Goal: Check status: Check status

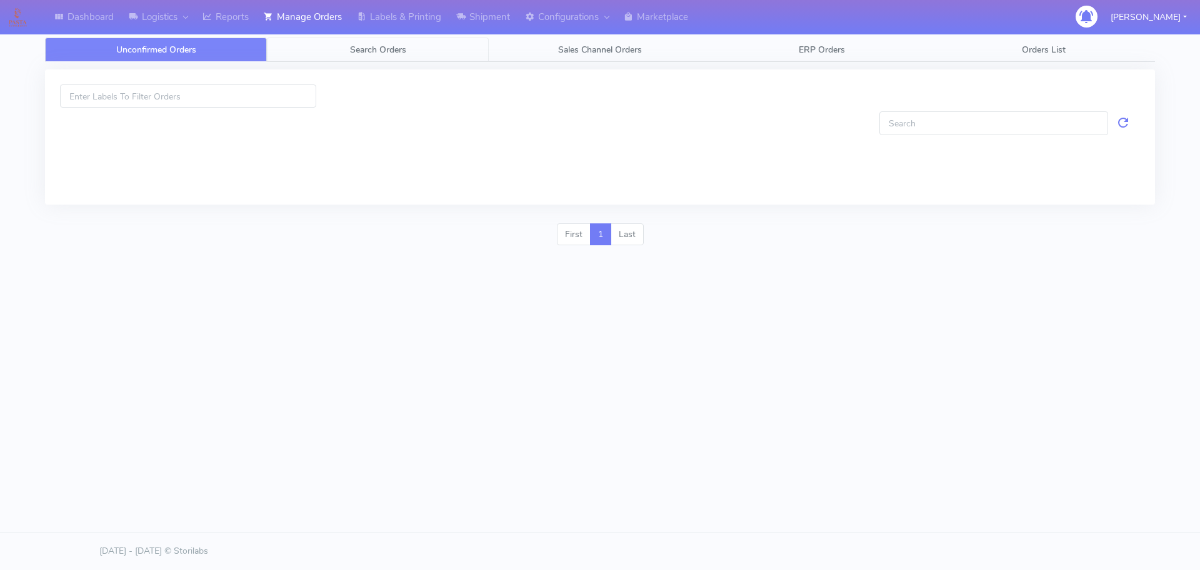
click at [348, 47] on link "Search Orders" at bounding box center [378, 50] width 222 height 24
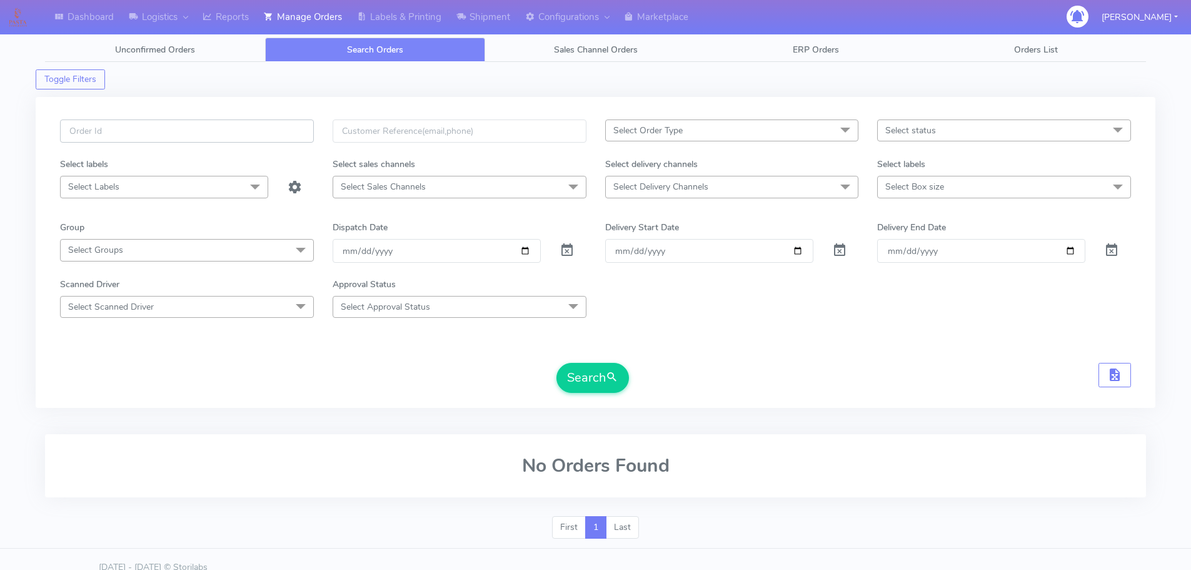
click at [281, 129] on input "text" at bounding box center [187, 130] width 254 height 23
paste input "1617778"
type input "1617778"
click at [564, 254] on span at bounding box center [567, 253] width 15 height 12
click at [581, 381] on button "Search" at bounding box center [592, 378] width 73 height 30
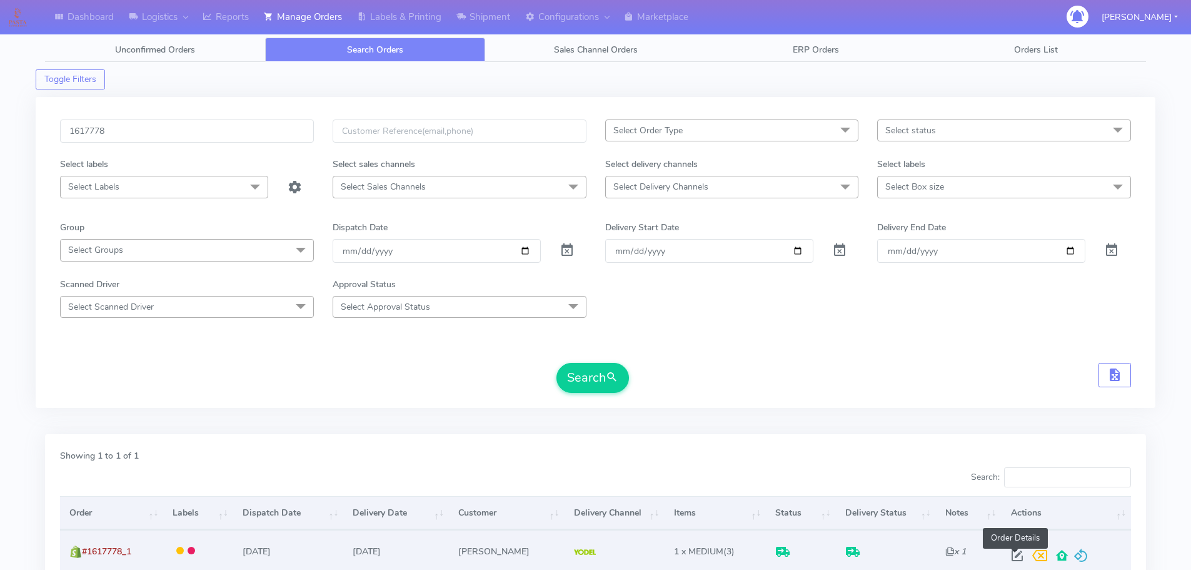
click at [1017, 556] on span at bounding box center [1017, 558] width 23 height 12
select select "5"
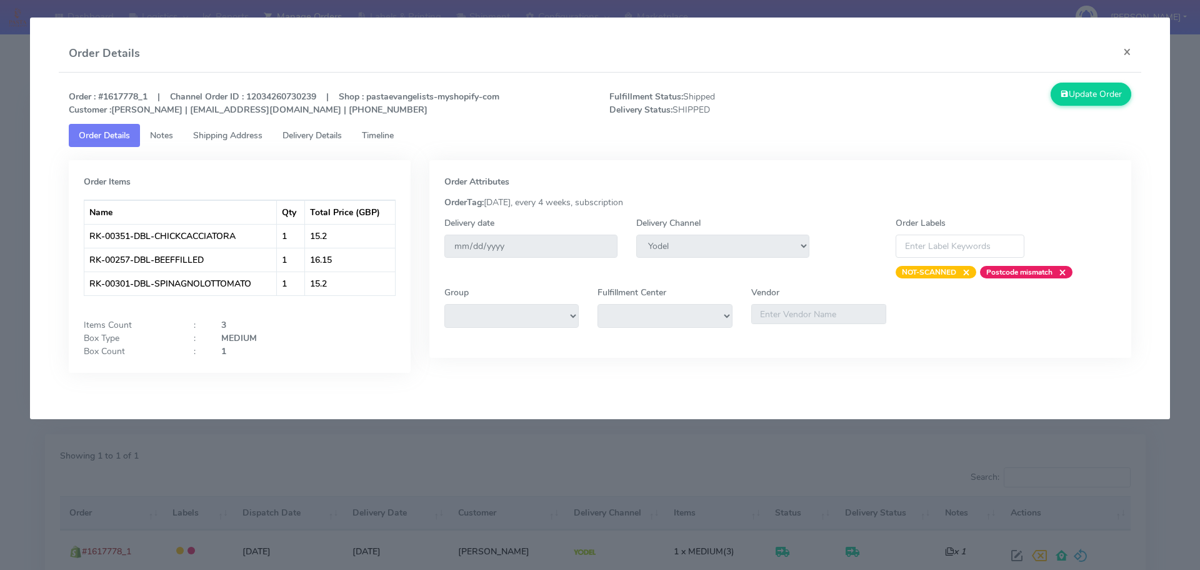
click at [317, 139] on span "Delivery Details" at bounding box center [312, 135] width 59 height 12
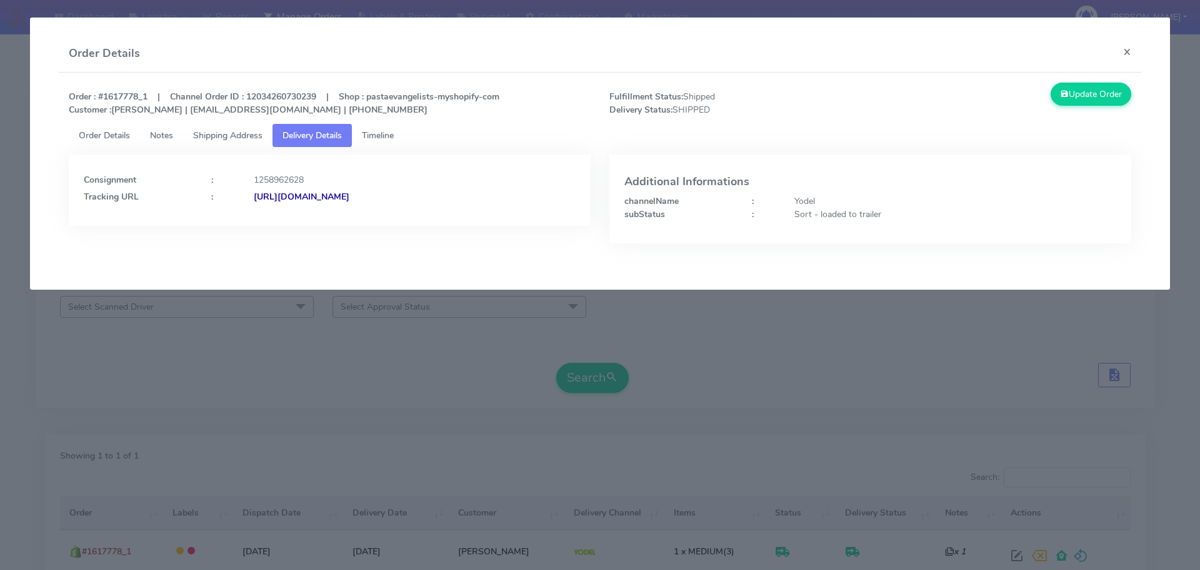
click at [239, 136] on span "Shipping Address" at bounding box center [227, 135] width 69 height 12
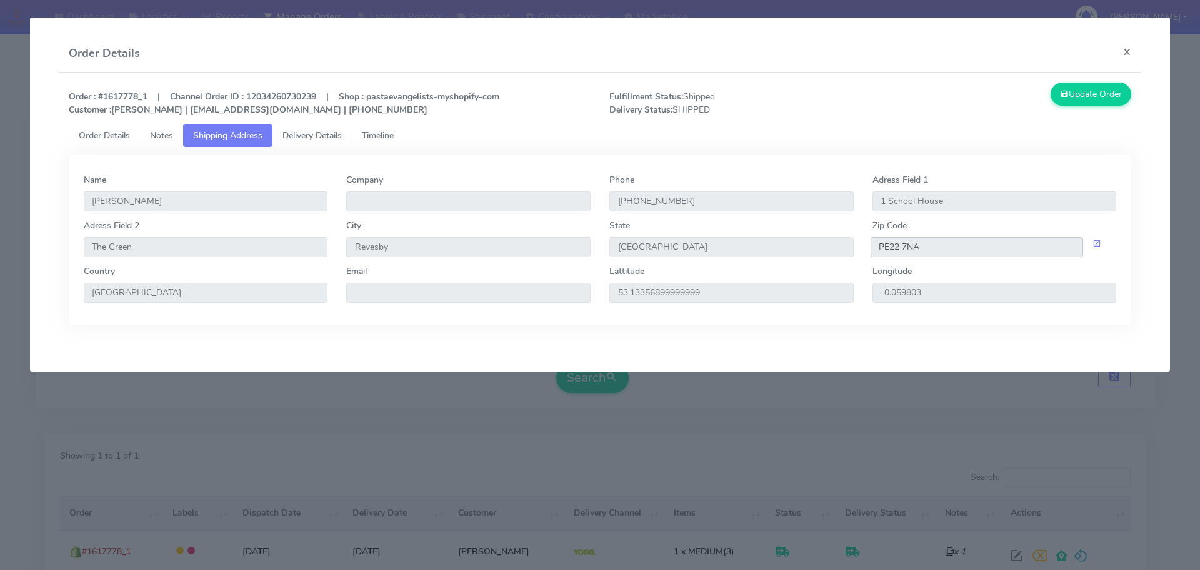
drag, startPoint x: 923, startPoint y: 249, endPoint x: 857, endPoint y: 251, distance: 66.9
click at [857, 251] on div "Adress Field [STREET_ADDRESS]" at bounding box center [600, 242] width 1052 height 46
click at [338, 129] on link "Delivery Details" at bounding box center [312, 135] width 79 height 23
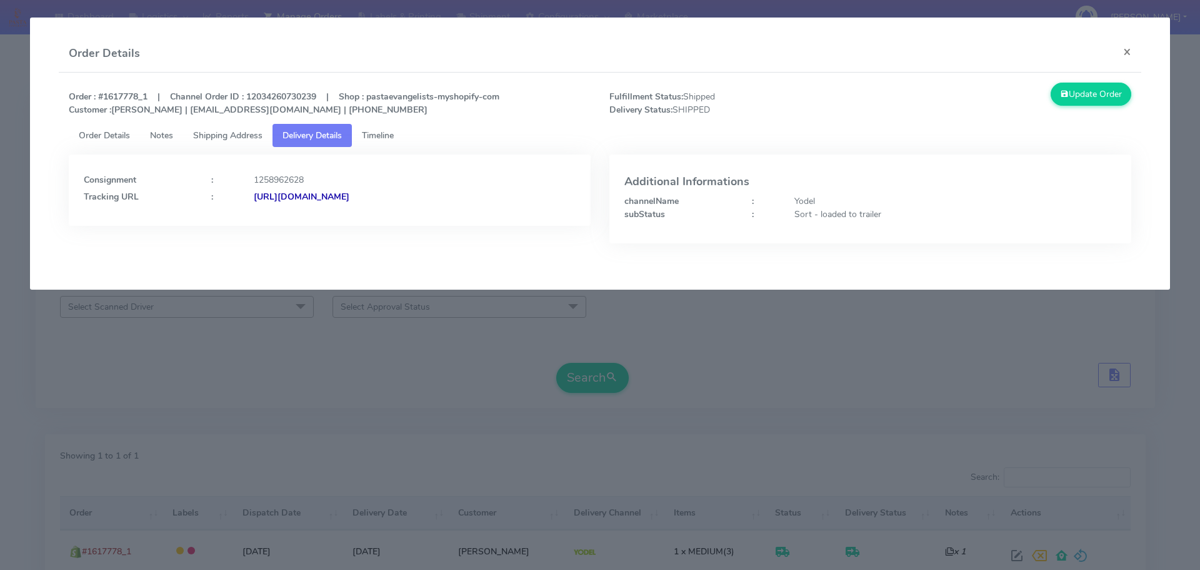
click at [350, 198] on strong "[URL][DOMAIN_NAME]" at bounding box center [302, 197] width 96 height 12
